Goal: Find specific page/section: Find specific page/section

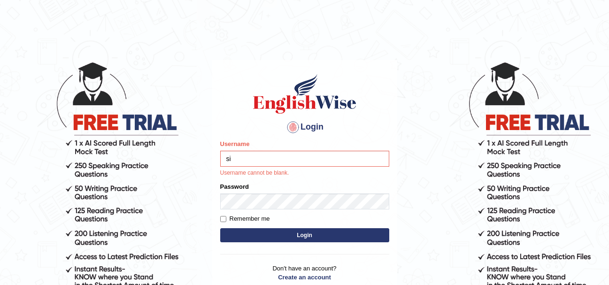
type input "siham_parramatta"
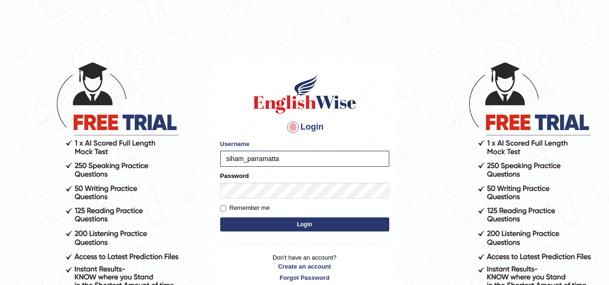
click at [238, 203] on label "Remember me" at bounding box center [245, 207] width 50 height 9
click at [226, 205] on input "Remember me" at bounding box center [223, 208] width 6 height 6
checkbox input "true"
click at [354, 224] on button "Login" at bounding box center [304, 224] width 169 height 14
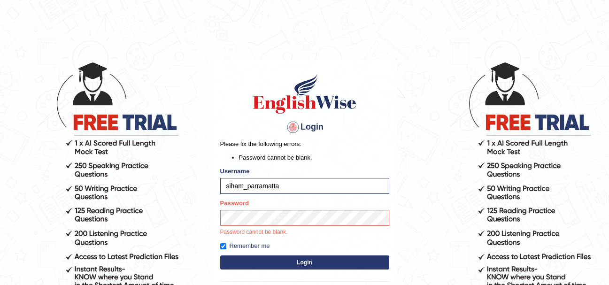
click at [337, 263] on button "Login" at bounding box center [304, 262] width 169 height 14
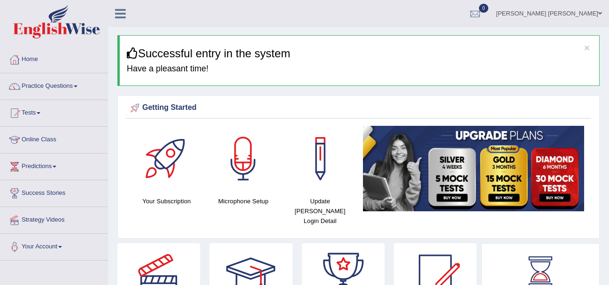
click at [45, 140] on link "Online Class" at bounding box center [53, 138] width 107 height 23
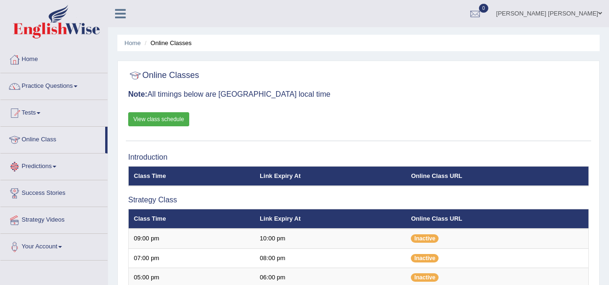
click at [158, 118] on link "View class schedule" at bounding box center [158, 119] width 61 height 14
